Goal: Transaction & Acquisition: Subscribe to service/newsletter

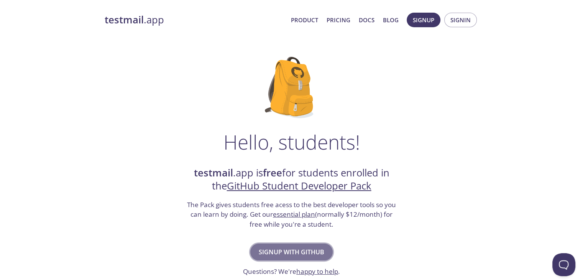
click at [305, 249] on span "Signup with GitHub" at bounding box center [292, 251] width 66 height 11
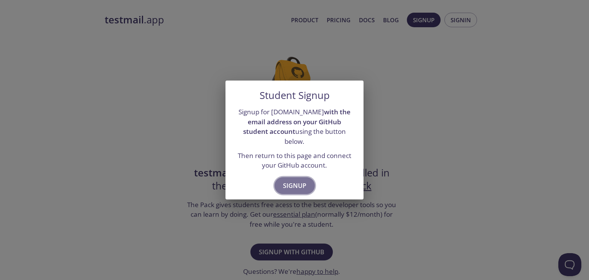
click at [296, 183] on span "Signup" at bounding box center [294, 185] width 23 height 11
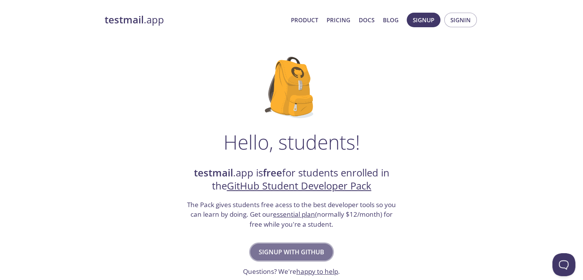
click at [280, 256] on span "Signup with GitHub" at bounding box center [292, 251] width 66 height 11
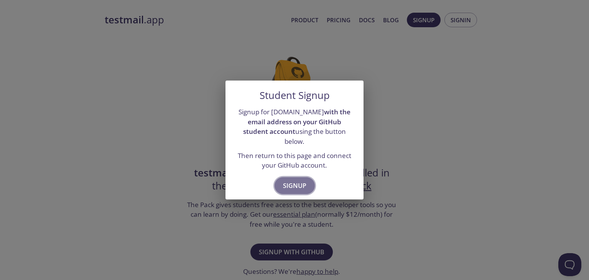
click at [298, 182] on span "Signup" at bounding box center [294, 185] width 23 height 11
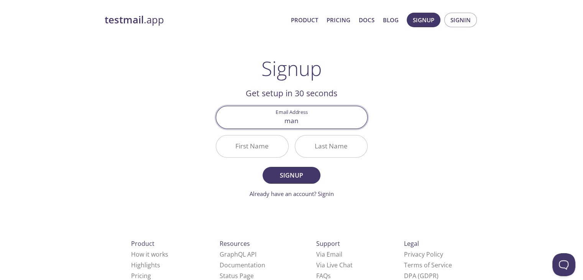
type input "[EMAIL_ADDRESS][DOMAIN_NAME]"
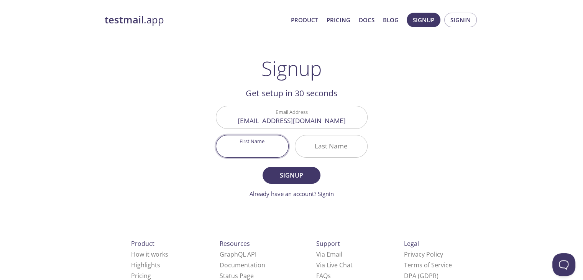
click at [258, 146] on input "First Name" at bounding box center [252, 146] width 72 height 22
type input "[PERSON_NAME]"
click at [325, 148] on input "Last Name" at bounding box center [331, 146] width 72 height 22
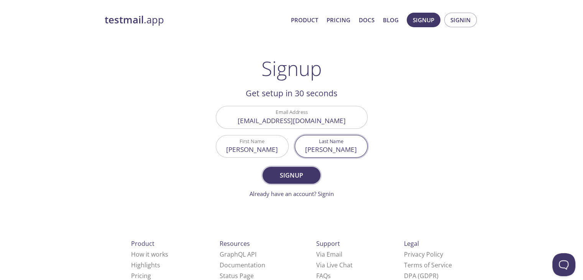
type input "[PERSON_NAME]"
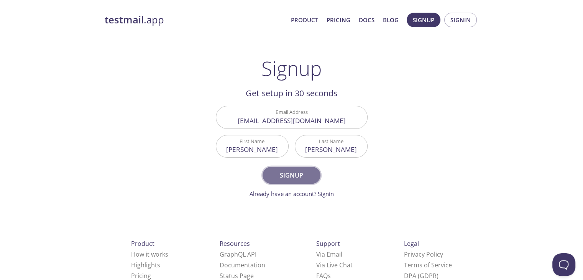
click at [297, 175] on span "Signup" at bounding box center [291, 175] width 41 height 11
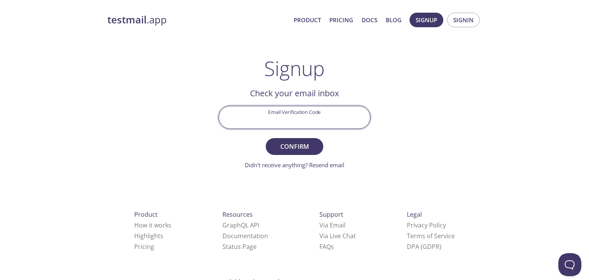
click at [290, 112] on input "Email Verification Code" at bounding box center [294, 117] width 151 height 22
paste input "LXD7DJ3"
type input "LXD7DJ3"
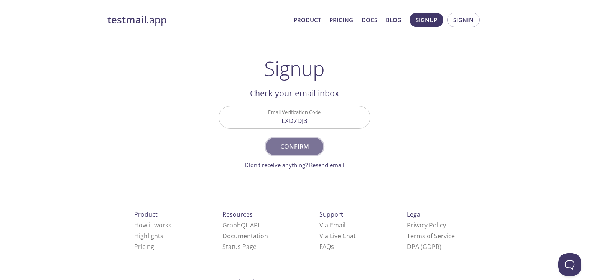
click at [297, 146] on span "Confirm" at bounding box center [294, 146] width 41 height 11
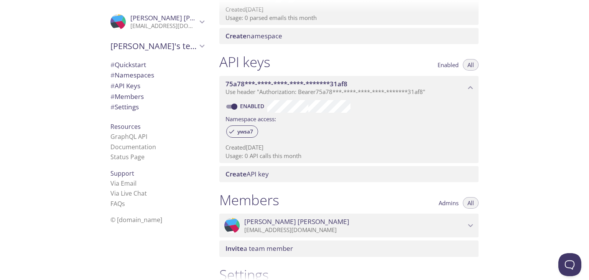
scroll to position [155, 0]
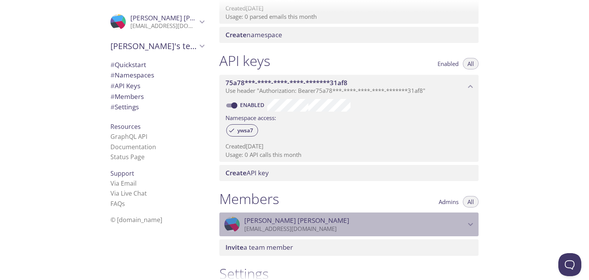
click at [387, 230] on p "[EMAIL_ADDRESS][DOMAIN_NAME]" at bounding box center [354, 229] width 221 height 8
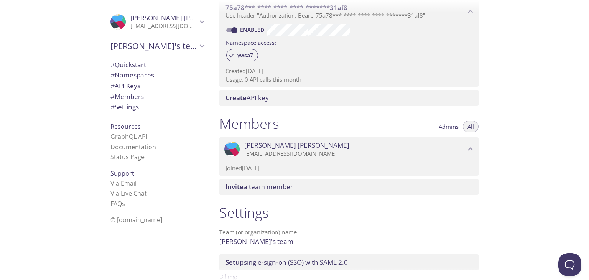
scroll to position [0, 0]
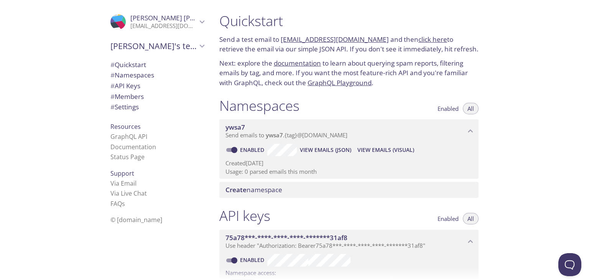
click at [126, 58] on div "# Quickstart # Namespaces # API Keys # Members # Settings" at bounding box center [157, 87] width 106 height 61
click at [126, 61] on span "# Quickstart" at bounding box center [128, 64] width 36 height 9
click at [377, 149] on span "View Emails (Visual)" at bounding box center [385, 149] width 57 height 9
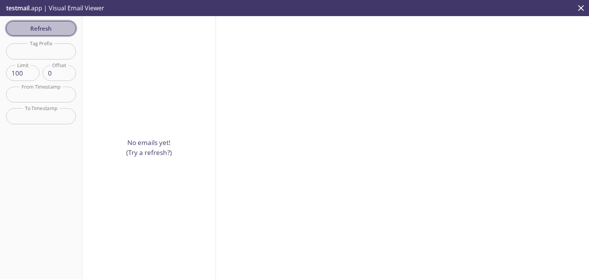
click at [43, 28] on span "Refresh" at bounding box center [40, 28] width 57 height 10
click at [581, 6] on icon "close" at bounding box center [580, 8] width 10 height 10
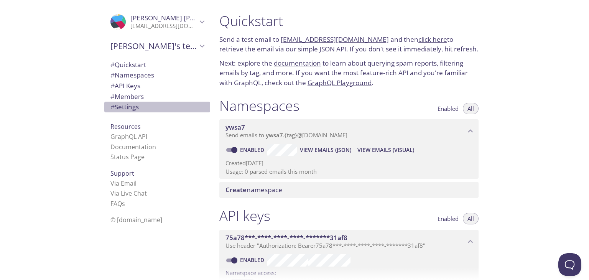
click at [130, 106] on span "# Settings" at bounding box center [124, 106] width 28 height 9
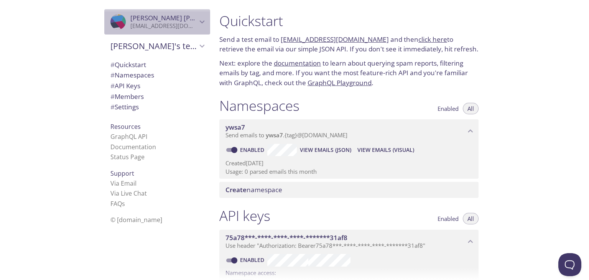
click at [178, 31] on div ".cls-1 { fill: #6d5ca8; } .cls-2 { fill: #3fc191; } .cls-3 { fill: #3b4752; } .…" at bounding box center [157, 21] width 106 height 25
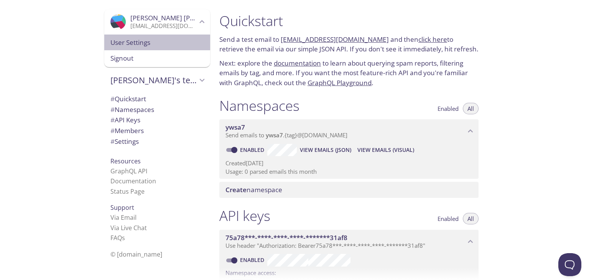
click at [156, 45] on span "User Settings" at bounding box center [156, 43] width 93 height 10
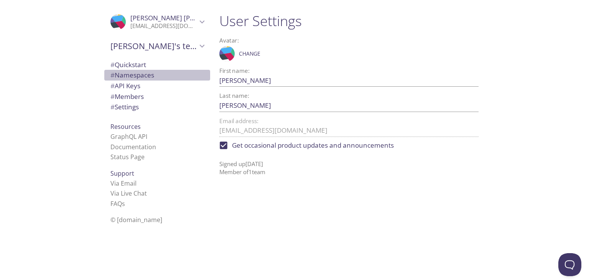
click at [136, 77] on span "# Namespaces" at bounding box center [132, 75] width 44 height 9
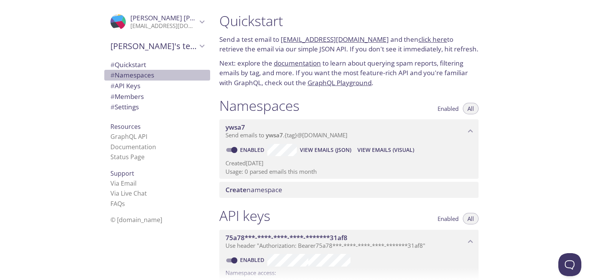
click at [127, 79] on span "# Namespaces" at bounding box center [156, 75] width 93 height 10
click at [449, 108] on span "Enabled" at bounding box center [447, 108] width 21 height 0
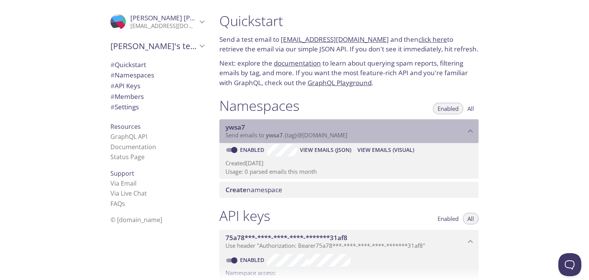
drag, startPoint x: 359, startPoint y: 135, endPoint x: 274, endPoint y: 135, distance: 85.1
click at [274, 135] on p "Send emails to ywsa7 . {tag} @inbox.testmail.app" at bounding box center [345, 135] width 240 height 8
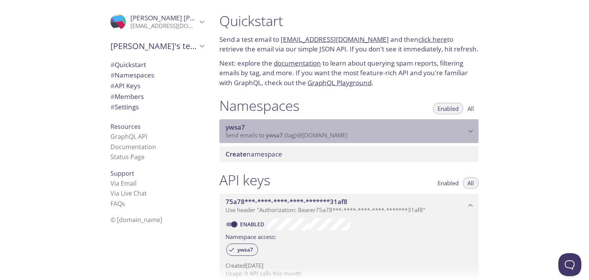
click at [274, 135] on span "ywsa7" at bounding box center [274, 135] width 17 height 8
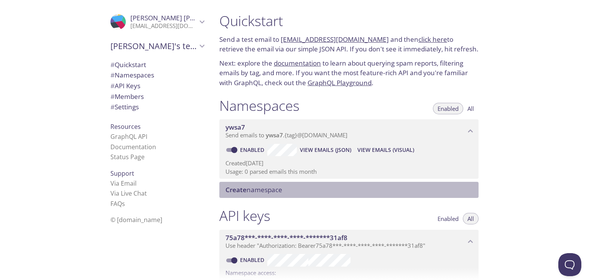
click at [277, 193] on span "Create namespace" at bounding box center [253, 189] width 57 height 9
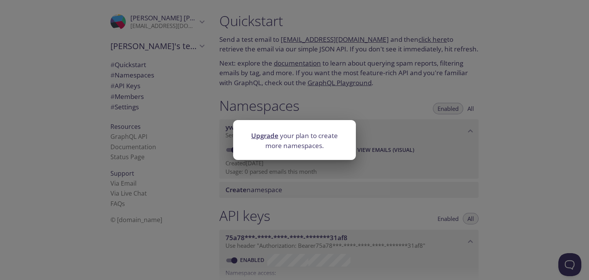
click at [343, 184] on div "Upgrade your plan to create more namespaces." at bounding box center [294, 140] width 589 height 280
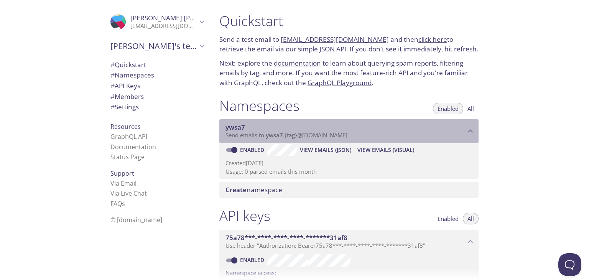
click at [264, 137] on span "Send emails to ywsa7 . {tag} @inbox.testmail.app" at bounding box center [286, 135] width 122 height 8
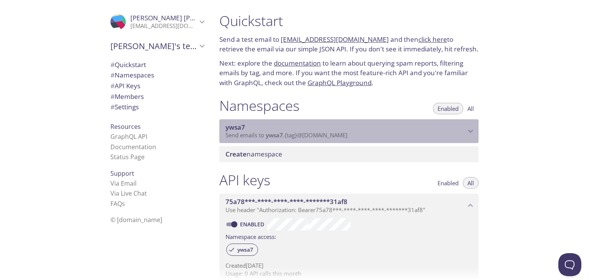
click at [264, 137] on span "Send emails to ywsa7 . {tag} @inbox.testmail.app" at bounding box center [286, 135] width 122 height 8
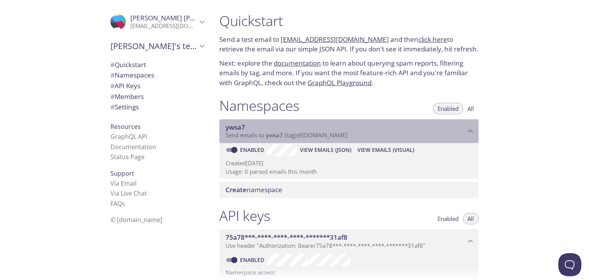
click at [264, 137] on span "Send emails to ywsa7 . {tag} @inbox.testmail.app" at bounding box center [286, 135] width 122 height 8
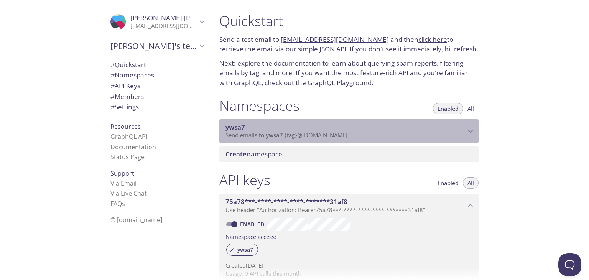
click at [264, 137] on span "Send emails to ywsa7 . {tag} @inbox.testmail.app" at bounding box center [286, 135] width 122 height 8
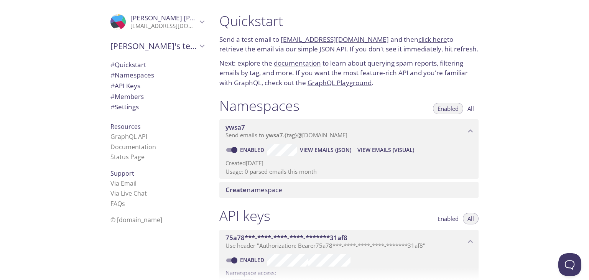
click at [426, 39] on link "click here" at bounding box center [432, 39] width 29 height 9
click at [285, 39] on link "[EMAIL_ADDRESS][DOMAIN_NAME]" at bounding box center [334, 39] width 108 height 9
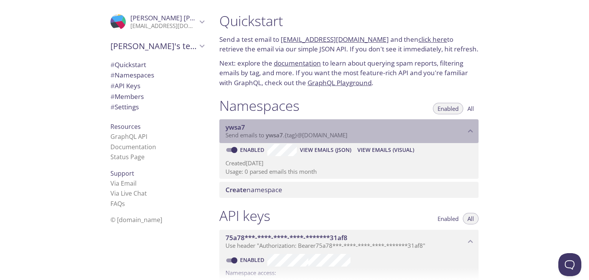
click at [399, 125] on span "ywsa7" at bounding box center [345, 127] width 240 height 8
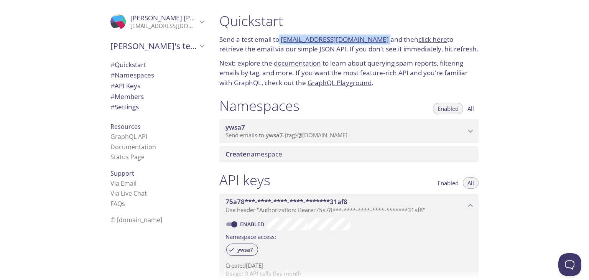
drag, startPoint x: 280, startPoint y: 37, endPoint x: 377, endPoint y: 36, distance: 96.9
click at [377, 36] on p "Send a test email to ywsa7.test@inbox.testmail.app and then click here to retri…" at bounding box center [348, 44] width 259 height 20
copy p "[EMAIL_ADDRESS][DOMAIN_NAME]"
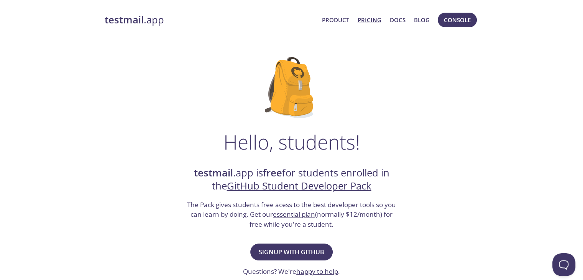
click at [375, 18] on link "Pricing" at bounding box center [369, 20] width 24 height 10
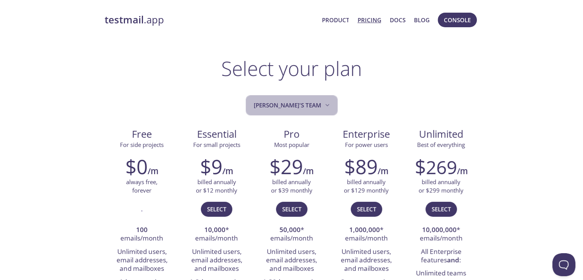
click at [321, 105] on span "[PERSON_NAME]'s team" at bounding box center [292, 105] width 77 height 10
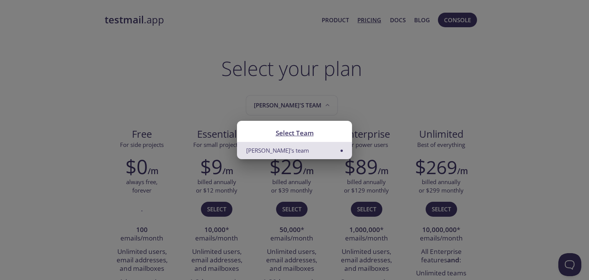
click at [333, 152] on li "[PERSON_NAME]'s team" at bounding box center [294, 150] width 115 height 17
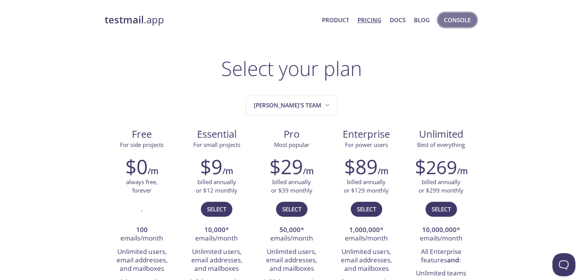
click at [444, 22] on span "Console" at bounding box center [457, 20] width 27 height 10
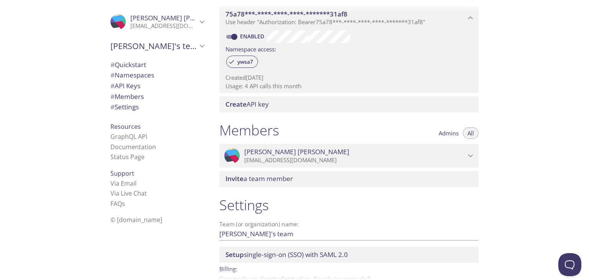
scroll to position [265, 0]
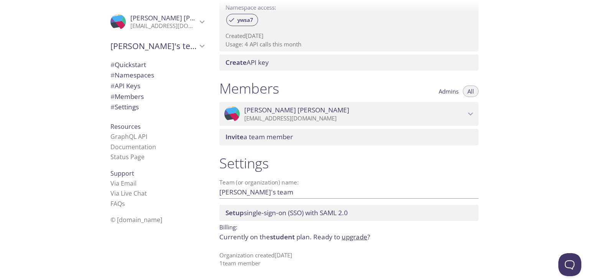
click at [297, 259] on p "Organization created [DATE] 1 team member" at bounding box center [348, 259] width 259 height 16
click at [127, 90] on span "# API Keys" at bounding box center [156, 86] width 93 height 10
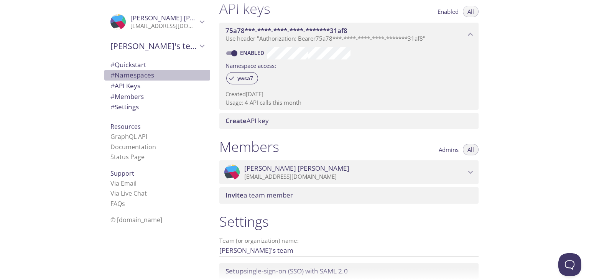
click at [134, 76] on span "# Namespaces" at bounding box center [132, 75] width 44 height 9
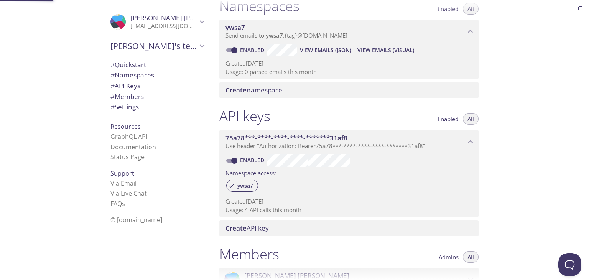
scroll to position [97, 0]
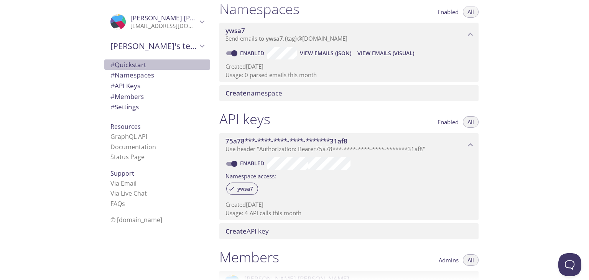
click at [135, 62] on span "# Quickstart" at bounding box center [128, 64] width 36 height 9
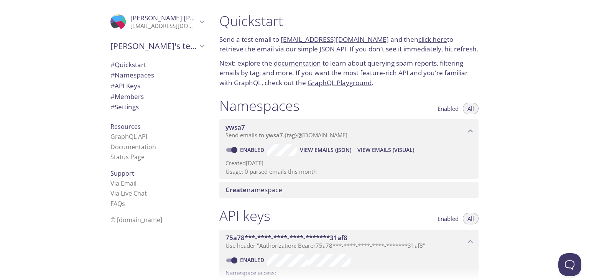
click at [308, 62] on link "documentation" at bounding box center [297, 63] width 47 height 9
